Goal: Book appointment/travel/reservation

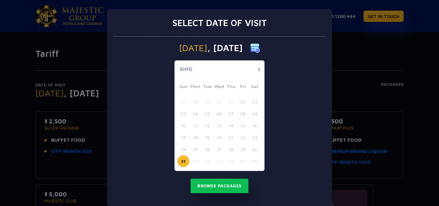
click at [255, 70] on button "button" at bounding box center [259, 70] width 8 height 8
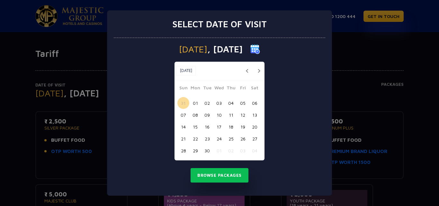
click at [260, 70] on button "button" at bounding box center [259, 71] width 8 height 8
click at [243, 138] on button "26" at bounding box center [243, 139] width 12 height 12
click at [261, 71] on button "button" at bounding box center [259, 71] width 8 height 8
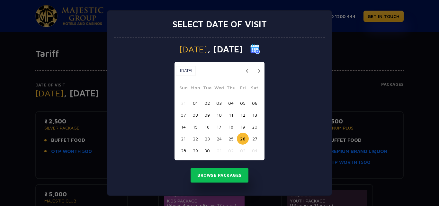
click at [261, 71] on button "button" at bounding box center [259, 71] width 8 height 8
click at [247, 70] on button "button" at bounding box center [247, 71] width 8 height 8
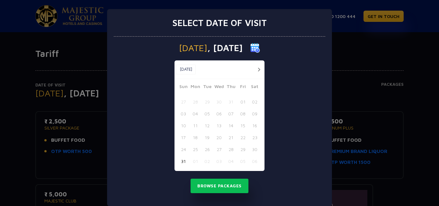
click at [258, 70] on button "button" at bounding box center [259, 70] width 8 height 8
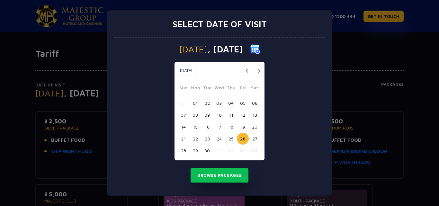
click at [258, 70] on button "button" at bounding box center [259, 71] width 8 height 8
click at [242, 139] on button "24" at bounding box center [243, 139] width 12 height 12
click at [225, 172] on button "Browse Packages" at bounding box center [219, 175] width 58 height 15
